Goal: Task Accomplishment & Management: Complete application form

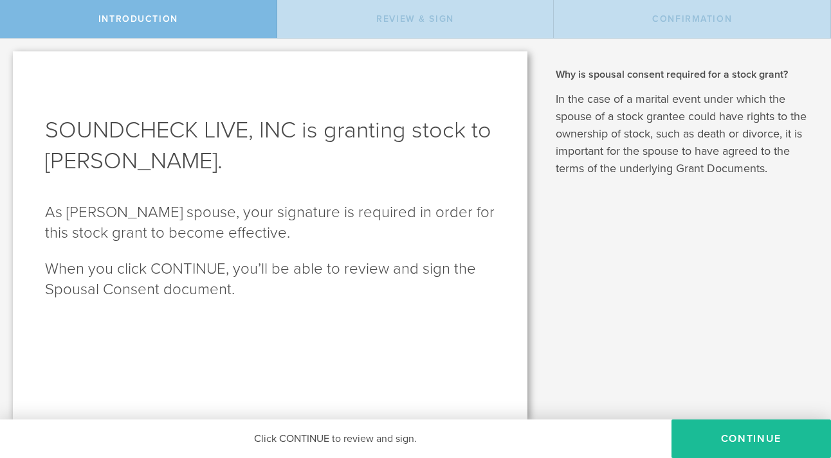
drag, startPoint x: 776, startPoint y: 440, endPoint x: 721, endPoint y: 298, distance: 152.5
click at [721, 39] on div "Introduction Review & Sign Confirmation SOUNDCHECK LIVE, INC is granting stock …" at bounding box center [415, 19] width 831 height 39
click at [738, 445] on button "CONTINUE" at bounding box center [750, 439] width 159 height 39
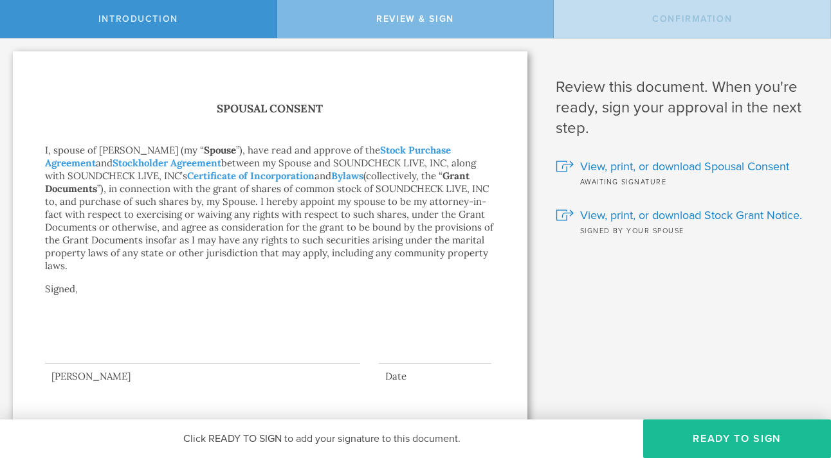
scroll to position [12, 0]
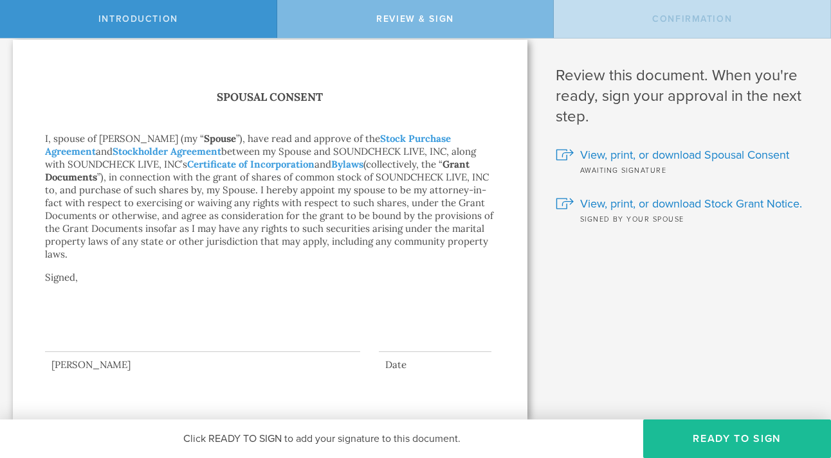
click at [56, 339] on div at bounding box center [202, 326] width 315 height 51
drag, startPoint x: 53, startPoint y: 342, endPoint x: 108, endPoint y: 343, distance: 55.3
click at [107, 345] on div at bounding box center [202, 326] width 315 height 51
click at [748, 436] on button "Ready to Sign" at bounding box center [737, 439] width 188 height 39
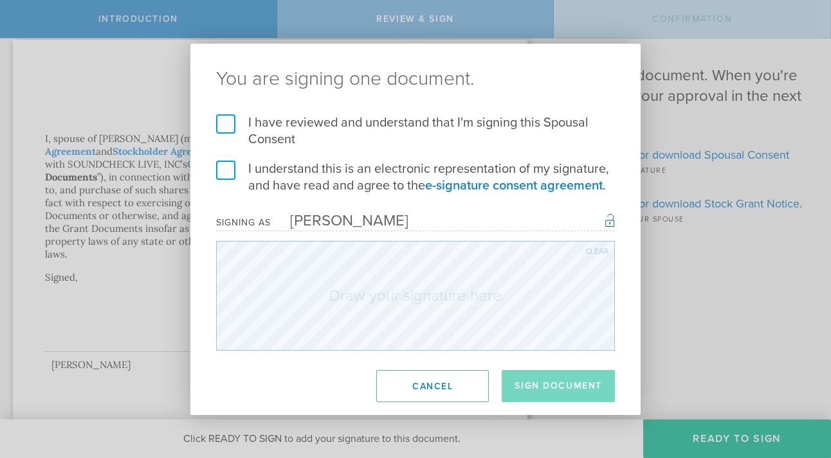
click at [223, 124] on label "I have reviewed and understand that I'm signing this Spousal Consent" at bounding box center [415, 130] width 399 height 33
click at [0, 0] on input "I have reviewed and understand that I'm signing this Spousal Consent" at bounding box center [0, 0] width 0 height 0
click at [223, 164] on label "I understand this is an electronic representation of my signature, and have rea…" at bounding box center [415, 177] width 399 height 33
click at [0, 0] on input "I understand this is an electronic representation of my signature, and have rea…" at bounding box center [0, 0] width 0 height 0
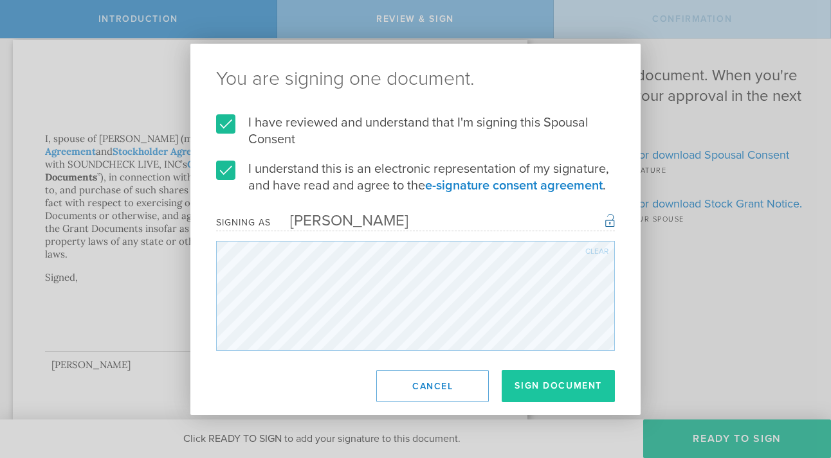
click at [544, 372] on button "Sign Document" at bounding box center [558, 386] width 113 height 32
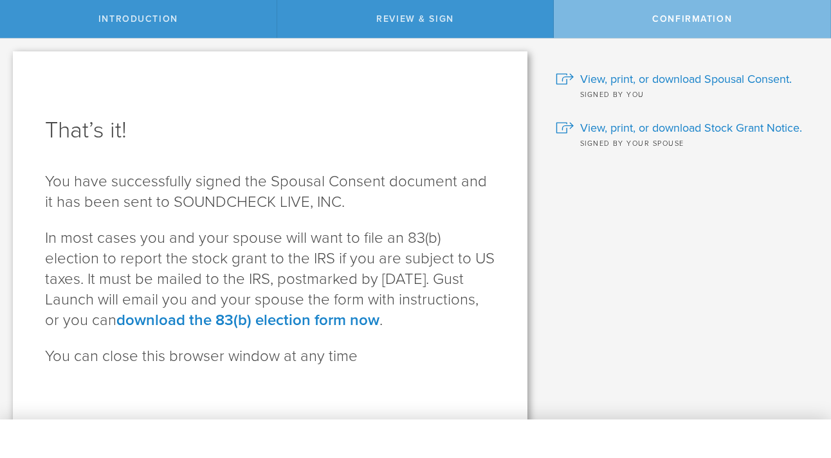
scroll to position [8, 0]
